Goal: Task Accomplishment & Management: Complete application form

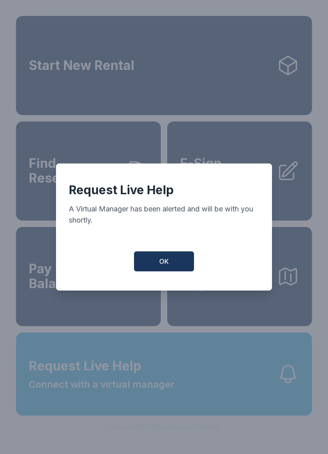
click at [162, 257] on button "OK" at bounding box center [164, 262] width 60 height 20
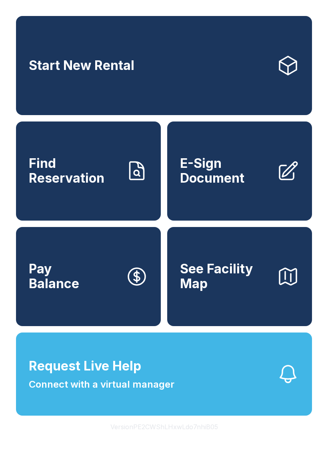
click at [237, 177] on span "E-Sign Document" at bounding box center [225, 170] width 90 height 29
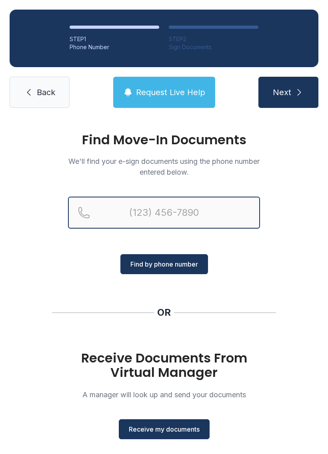
click at [207, 205] on input "Reservation phone number" at bounding box center [164, 213] width 192 height 32
type input "[PHONE_NUMBER]"
click at [288, 92] on button "Next" at bounding box center [288, 92] width 60 height 31
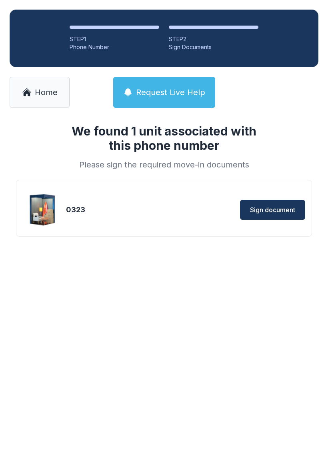
click at [289, 208] on span "Sign document" at bounding box center [272, 210] width 45 height 10
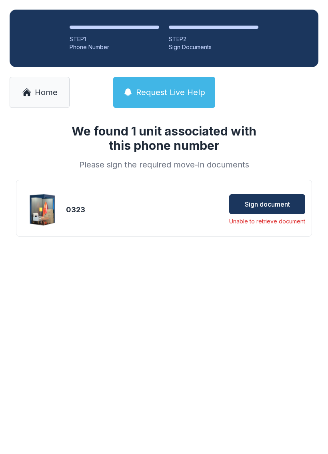
click at [178, 88] on span "Request Live Help" at bounding box center [170, 92] width 69 height 11
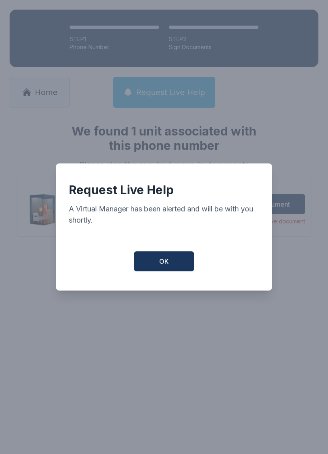
click at [177, 266] on button "OK" at bounding box center [164, 262] width 60 height 20
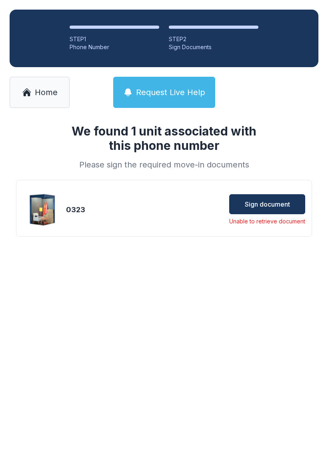
click at [44, 77] on link "Home" at bounding box center [40, 92] width 60 height 31
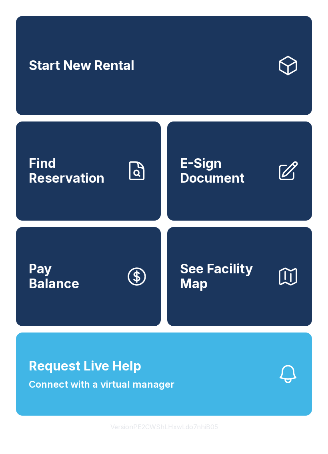
click at [86, 392] on span "Request Live Help Connect with a virtual manager" at bounding box center [102, 374] width 146 height 35
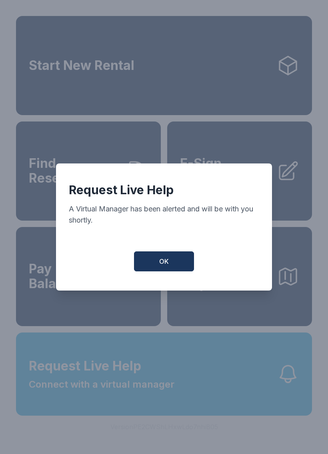
click at [156, 259] on button "OK" at bounding box center [164, 262] width 60 height 20
